Goal: Transaction & Acquisition: Purchase product/service

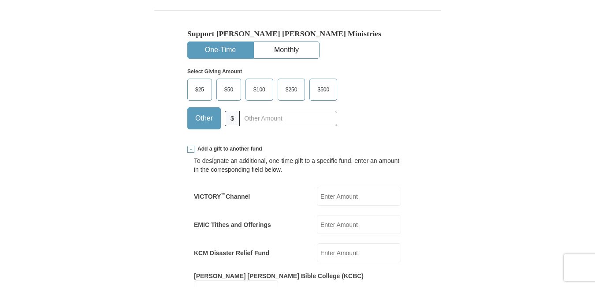
click at [332, 215] on input "EMIC Tithes and Offerings" at bounding box center [359, 224] width 84 height 19
click at [261, 111] on input "text" at bounding box center [288, 118] width 98 height 15
paste input "5.00"
type input "5.00"
click at [341, 215] on input "EMIC Tithes and Offerings" at bounding box center [359, 224] width 84 height 19
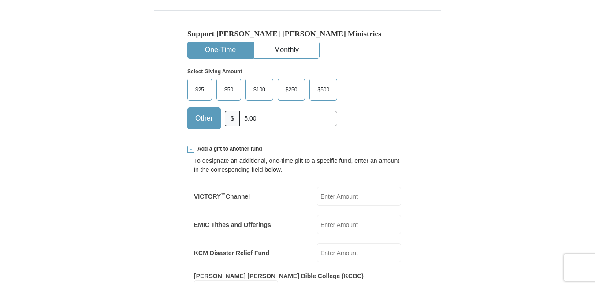
paste input "5.00"
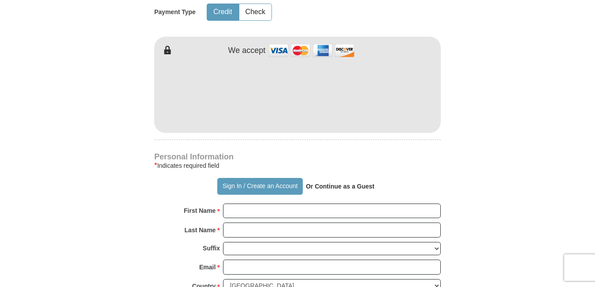
scroll to position [639, 0]
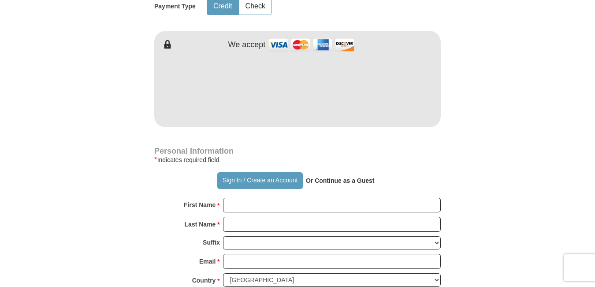
type input "5.00"
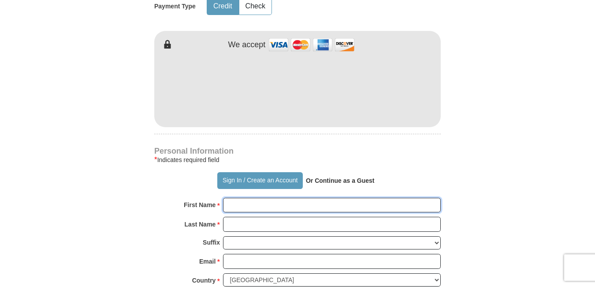
click at [237, 197] on input "First Name *" at bounding box center [332, 204] width 218 height 15
paste input "[PERSON_NAME]"
type input "[PERSON_NAME]"
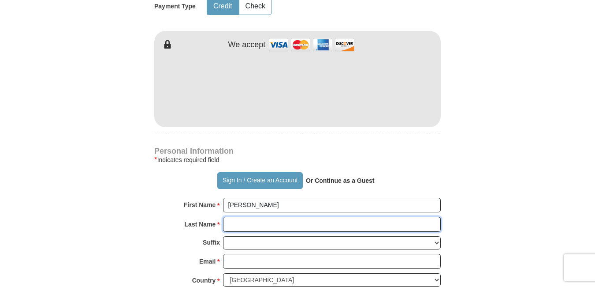
click at [231, 216] on input "Last Name *" at bounding box center [332, 223] width 218 height 15
paste input "[PERSON_NAME]"
type input "[PERSON_NAME]"
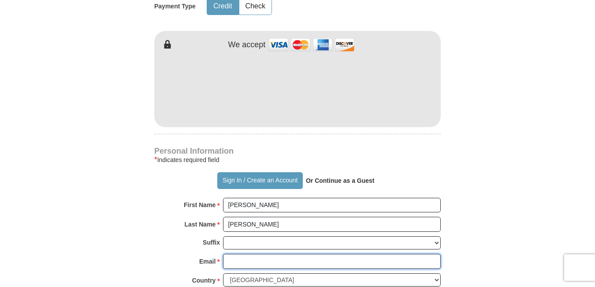
click at [260, 253] on input "Email *" at bounding box center [332, 260] width 218 height 15
paste input "[EMAIL_ADDRESS][DOMAIN_NAME]"
type input "[EMAIL_ADDRESS][DOMAIN_NAME]"
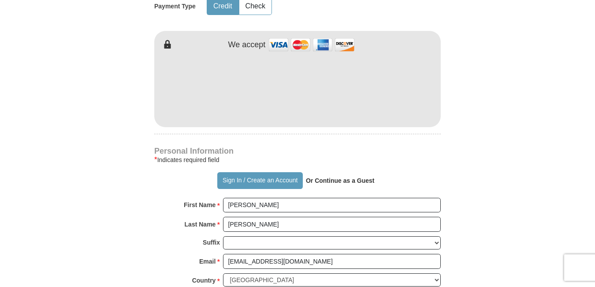
paste input "[STREET_ADDRESS]"
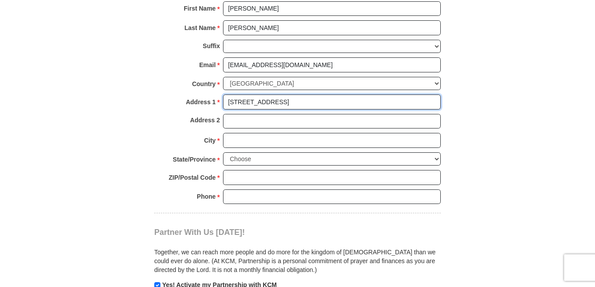
scroll to position [838, 0]
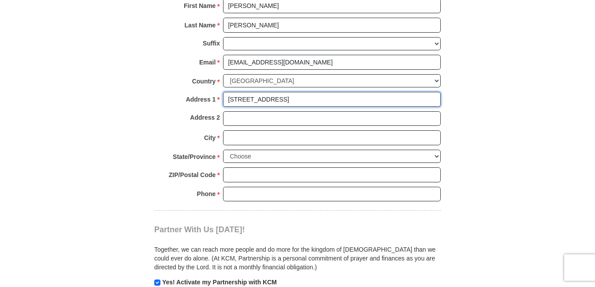
type input "[STREET_ADDRESS]"
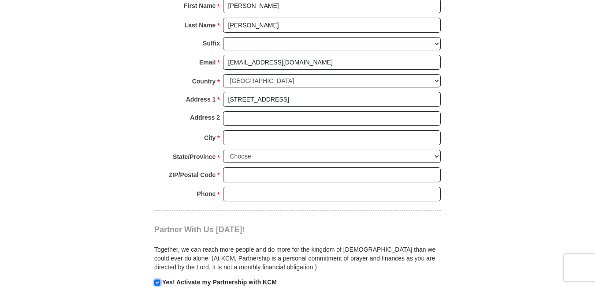
click at [157, 279] on input "checkbox" at bounding box center [157, 282] width 6 height 6
checkbox input "false"
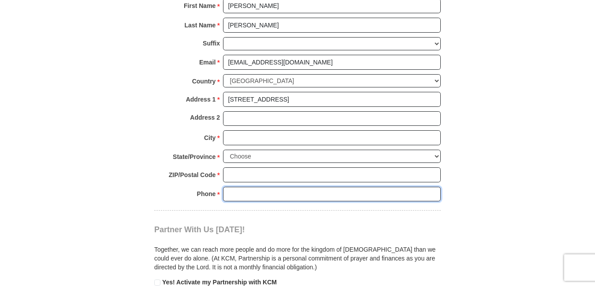
click at [255, 186] on input "Phone * *" at bounding box center [332, 193] width 218 height 15
paste input "0000000000"
type input "0000000000"
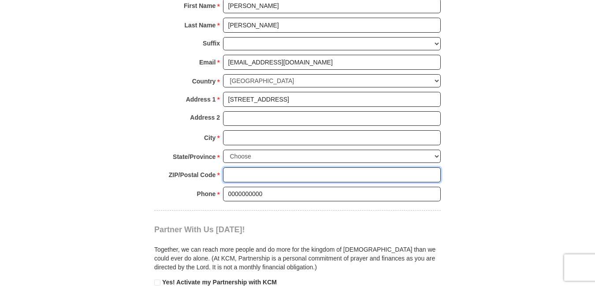
click at [246, 167] on input "ZIP/Postal Code *" at bounding box center [332, 174] width 218 height 15
paste input "22202"
type input "22202"
click at [438, 149] on select "Choose [US_STATE] [US_STATE] [US_STATE] [US_STATE] [US_STATE] Armed Forces Amer…" at bounding box center [332, 156] width 218 height 14
select select "VA"
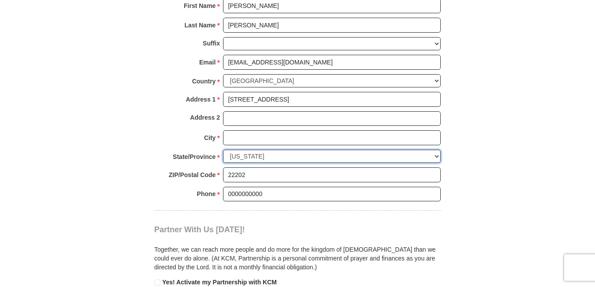
click at [223, 149] on select "Choose [US_STATE] [US_STATE] [US_STATE] [US_STATE] [US_STATE] Armed Forces Amer…" at bounding box center [332, 156] width 218 height 14
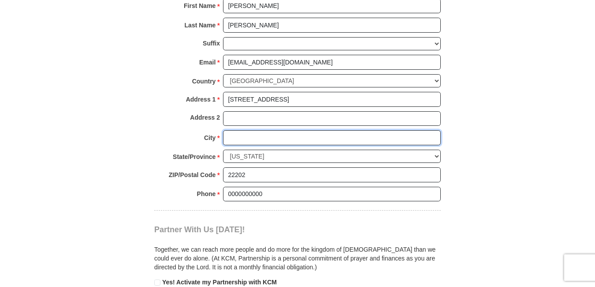
click at [253, 130] on input "City *" at bounding box center [332, 137] width 218 height 15
paste input "[GEOGRAPHIC_DATA]"
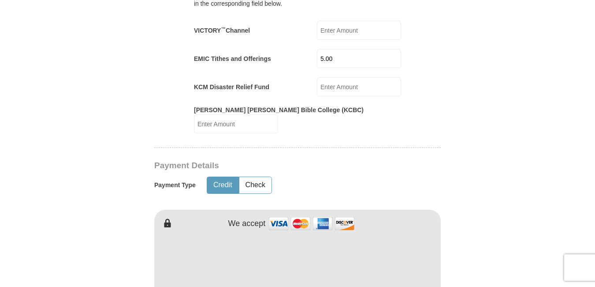
scroll to position [559, 0]
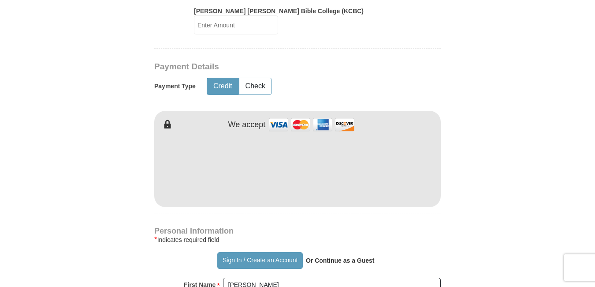
type input "[GEOGRAPHIC_DATA]"
click at [257, 188] on div "[PERSON_NAME] [PERSON_NAME] Ministries Giving Together, we're helping people al…" at bounding box center [297, 202] width 287 height 1080
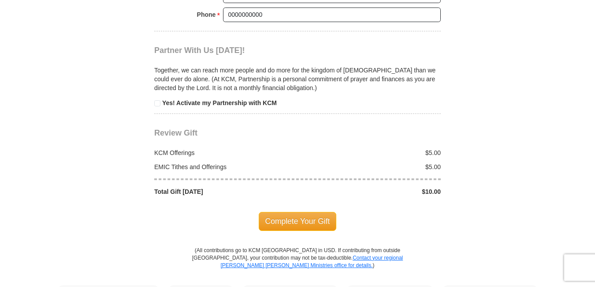
scroll to position [1073, 0]
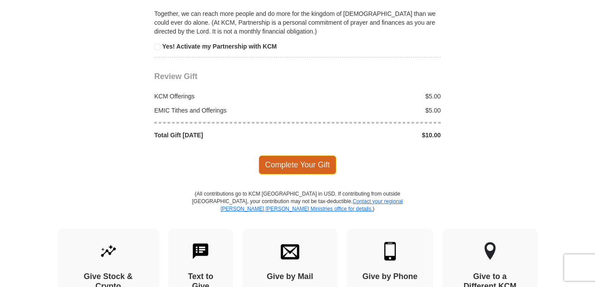
click at [304, 155] on span "Complete Your Gift" at bounding box center [298, 164] width 78 height 19
